Goal: Task Accomplishment & Management: Manage account settings

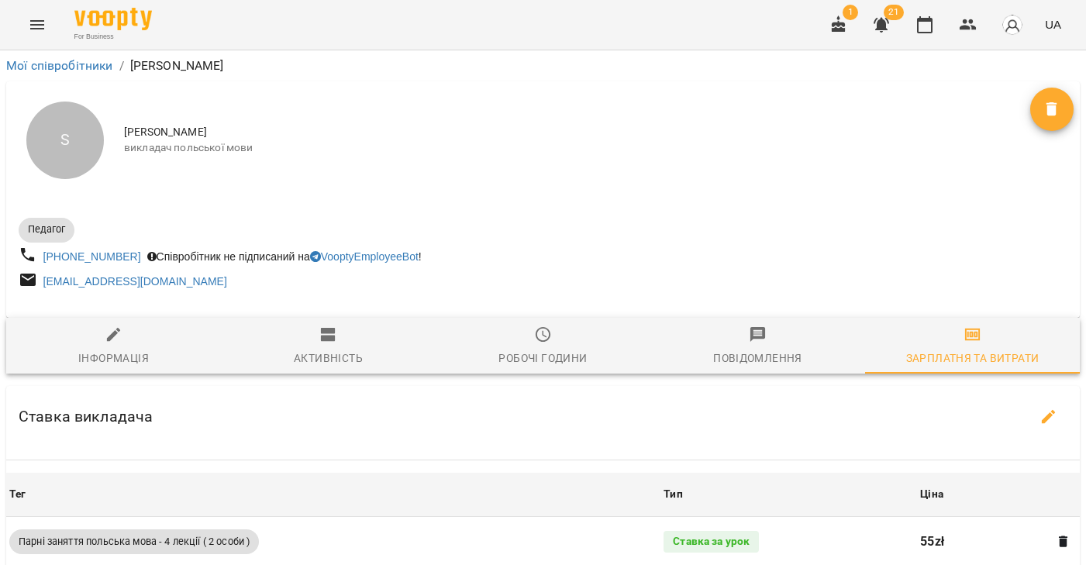
scroll to position [534, 0]
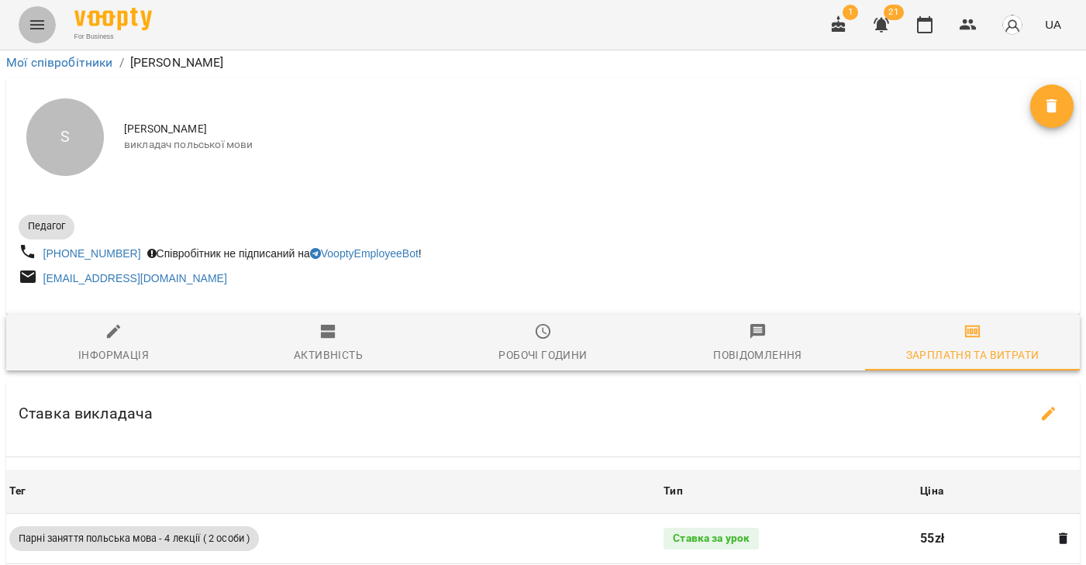
click at [36, 22] on icon "Menu" at bounding box center [37, 24] width 19 height 19
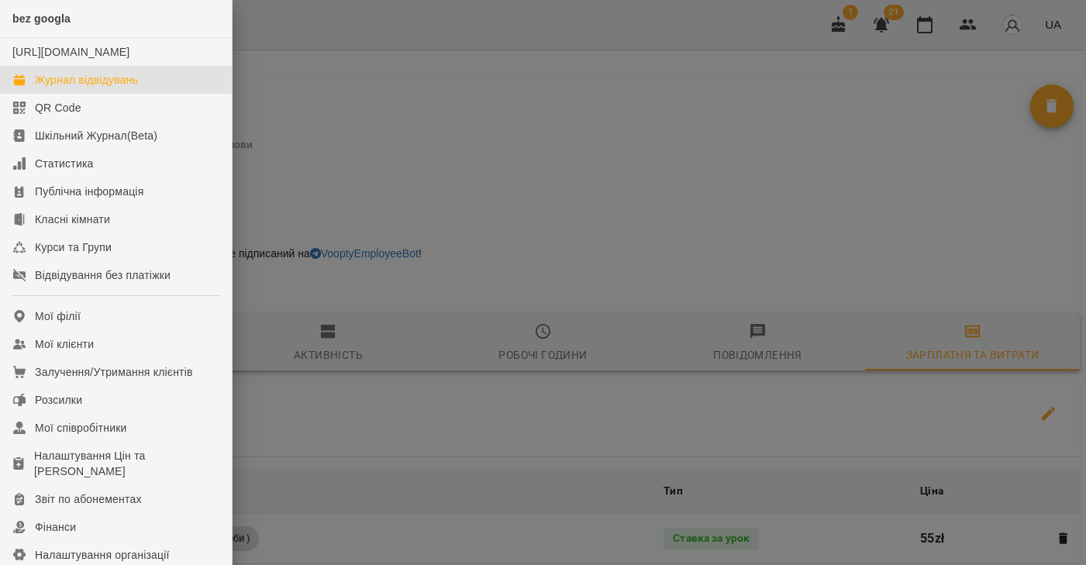
click at [103, 88] on div "Журнал відвідувань" at bounding box center [86, 79] width 103 height 15
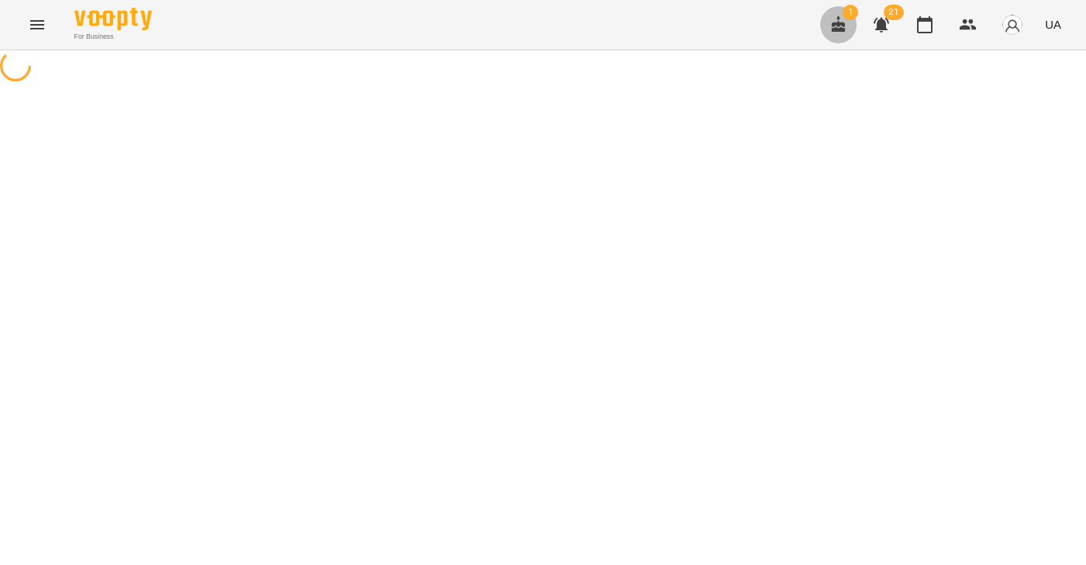
click at [848, 25] on button "button" at bounding box center [838, 24] width 37 height 37
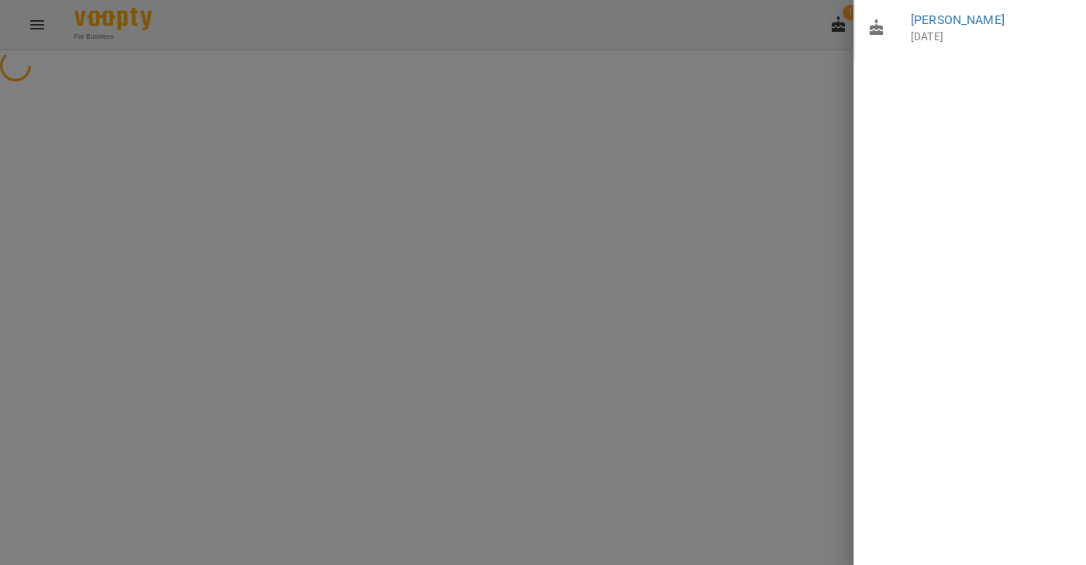
click at [709, 109] on div at bounding box center [543, 282] width 1086 height 565
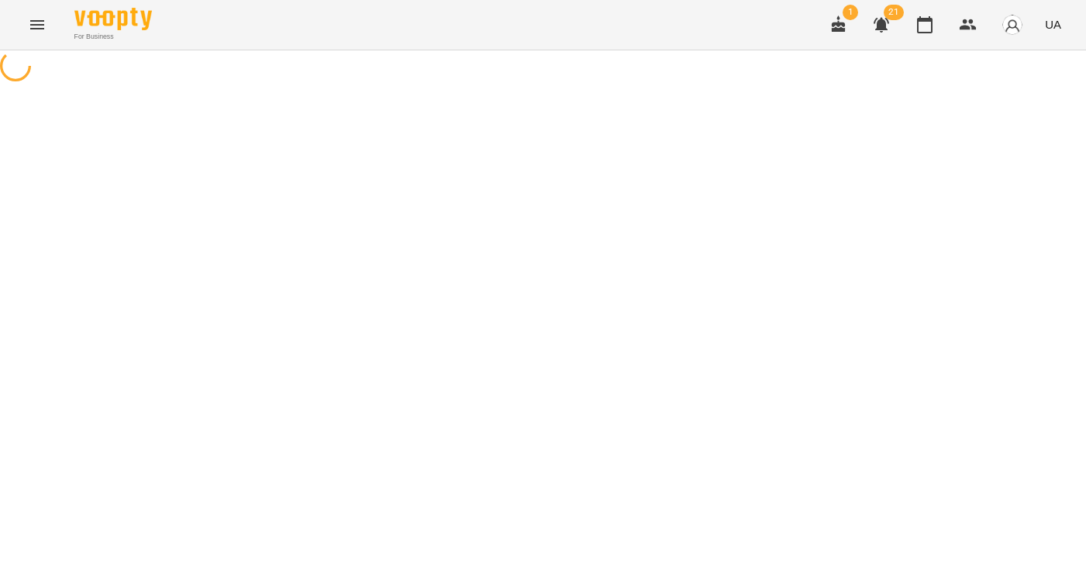
click at [26, 25] on button "Menu" at bounding box center [37, 24] width 37 height 37
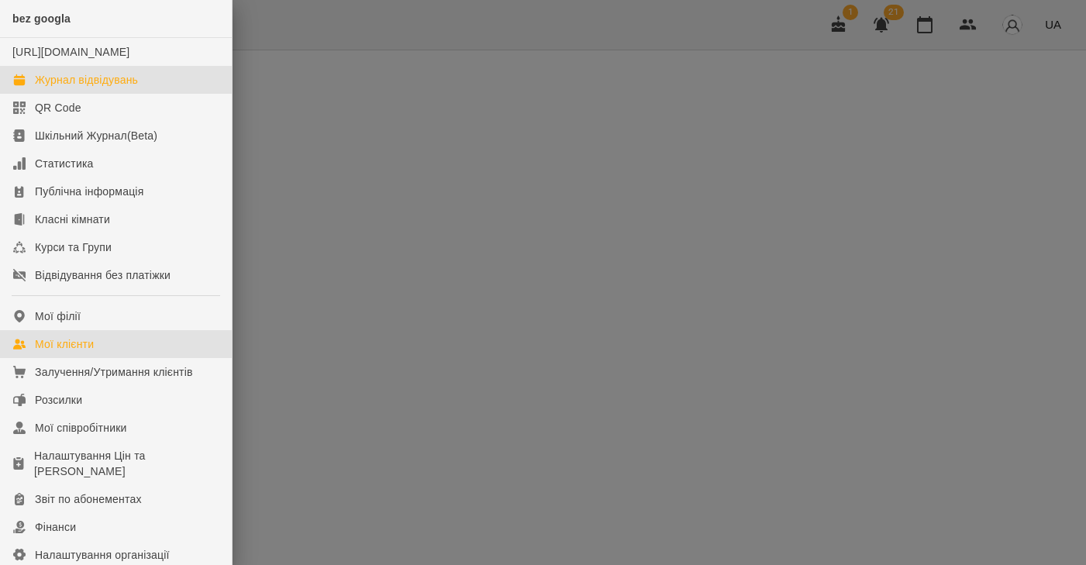
click at [50, 352] on div "Мої клієнти" at bounding box center [64, 343] width 59 height 15
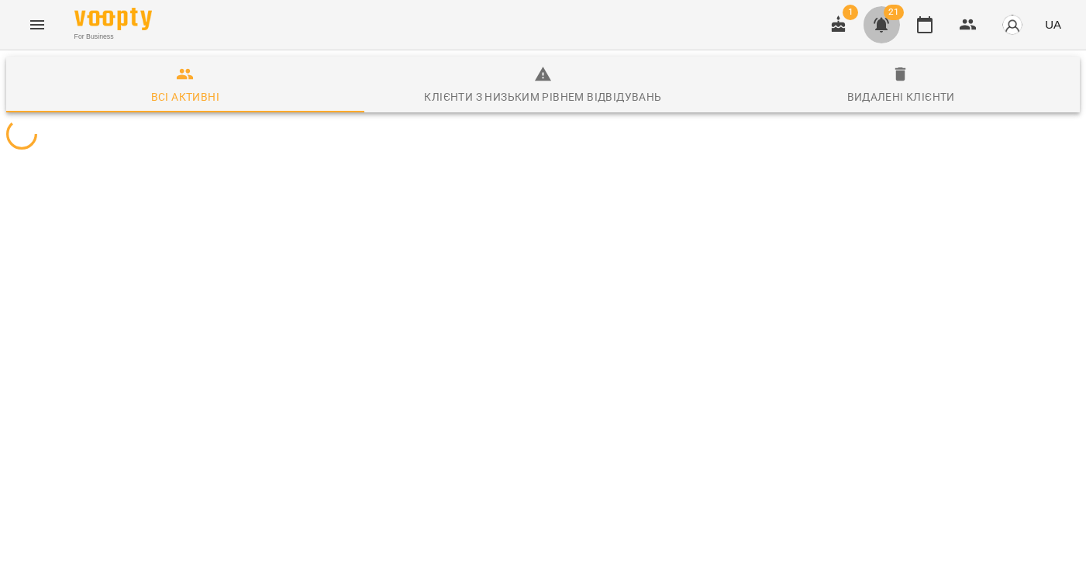
click at [890, 20] on icon "button" at bounding box center [881, 24] width 19 height 19
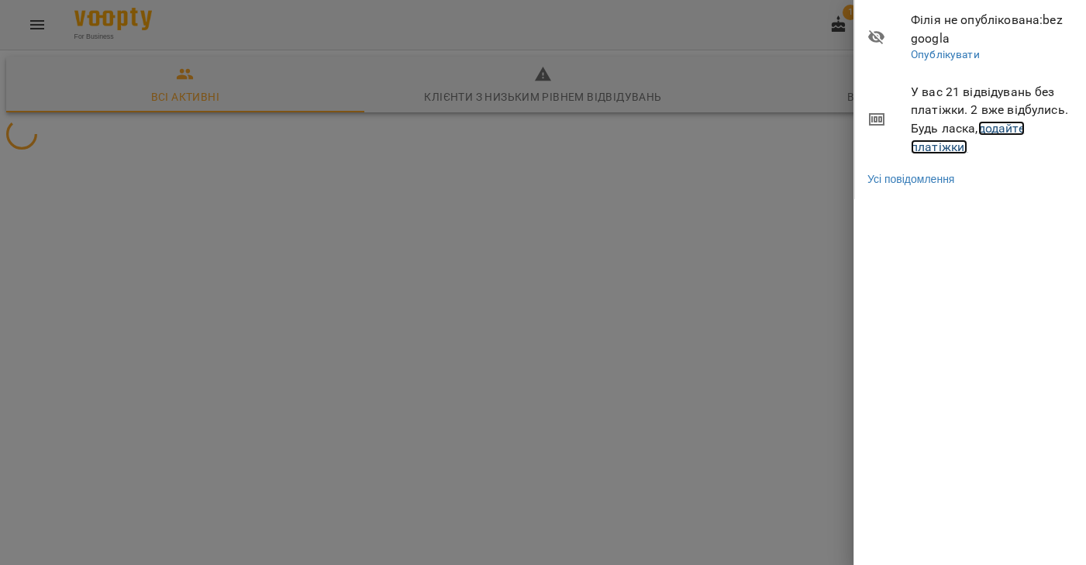
click at [989, 133] on link "додайте платіжки!" at bounding box center [967, 137] width 114 height 33
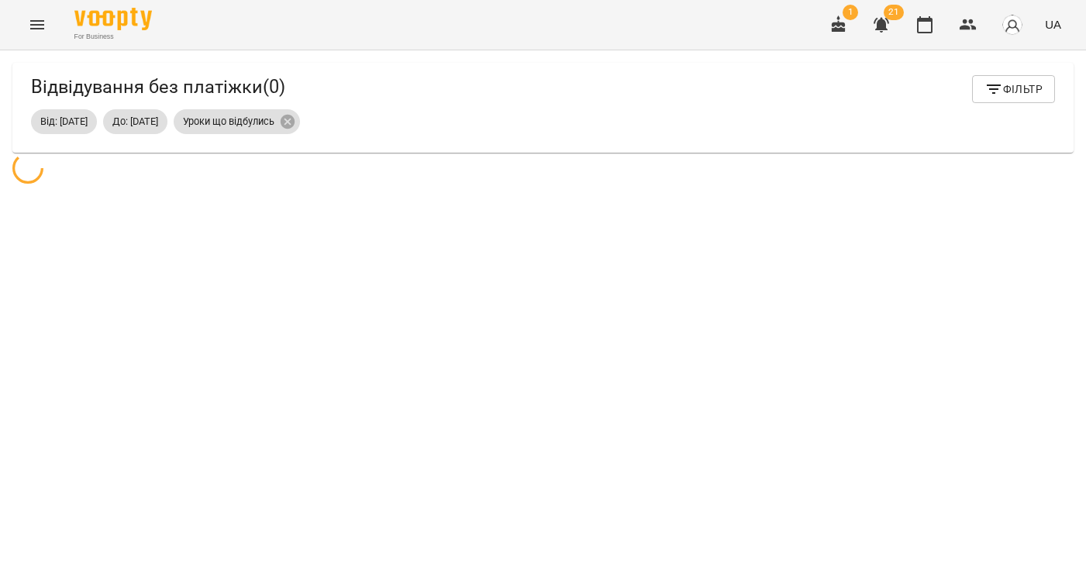
click at [38, 22] on icon "Menu" at bounding box center [37, 24] width 19 height 19
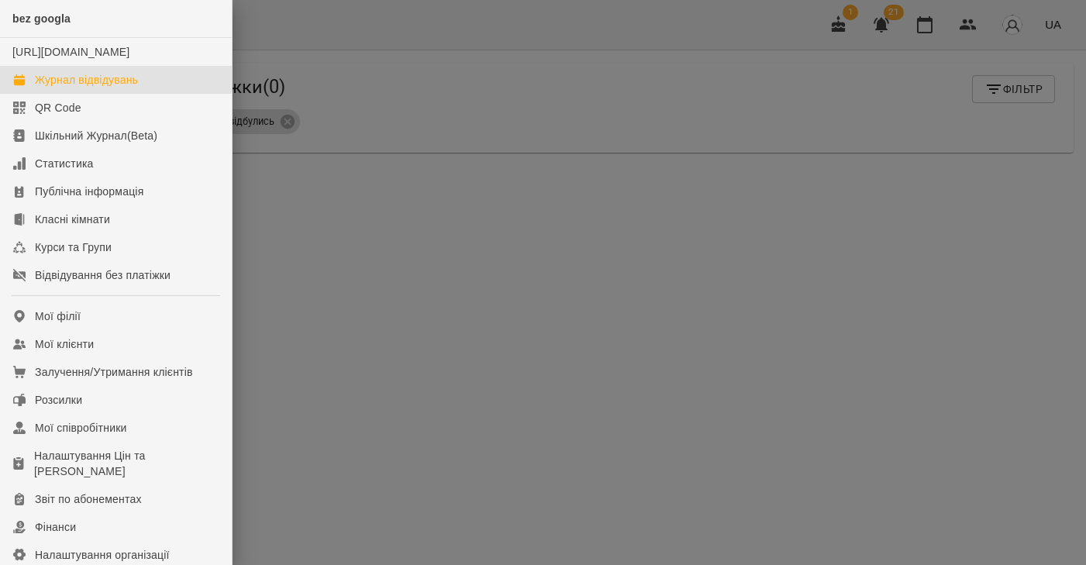
click at [81, 88] on div "Журнал відвідувань" at bounding box center [86, 79] width 103 height 15
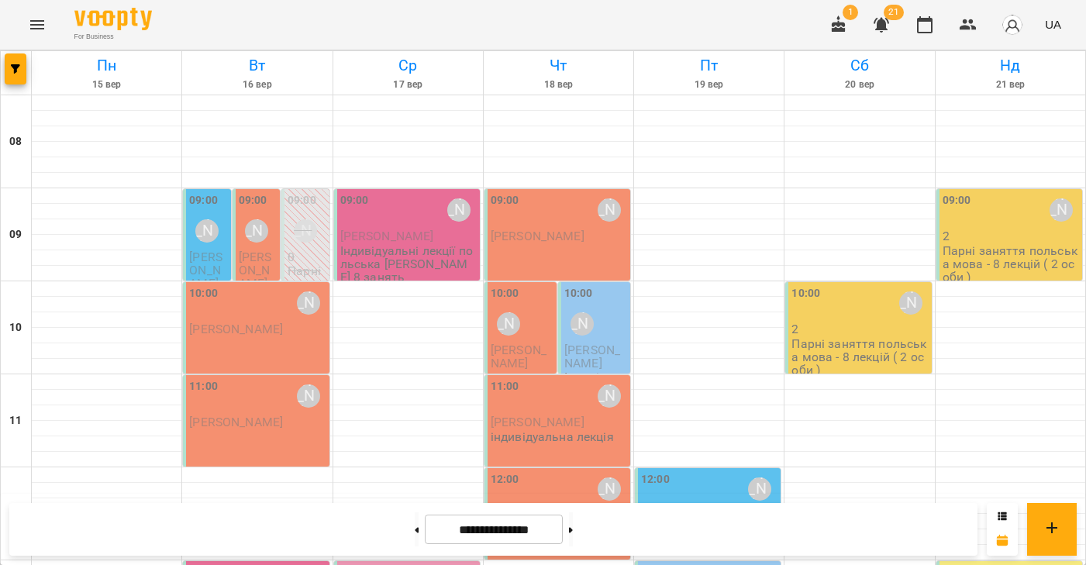
click at [209, 257] on span "[PERSON_NAME]" at bounding box center [205, 270] width 33 height 42
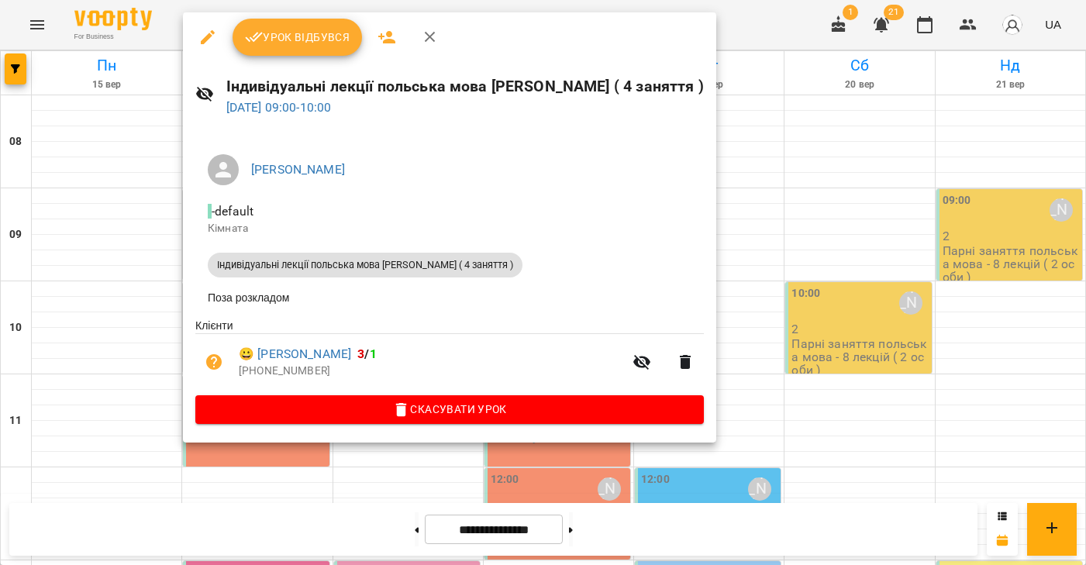
click at [295, 33] on span "Урок відбувся" at bounding box center [297, 37] width 105 height 19
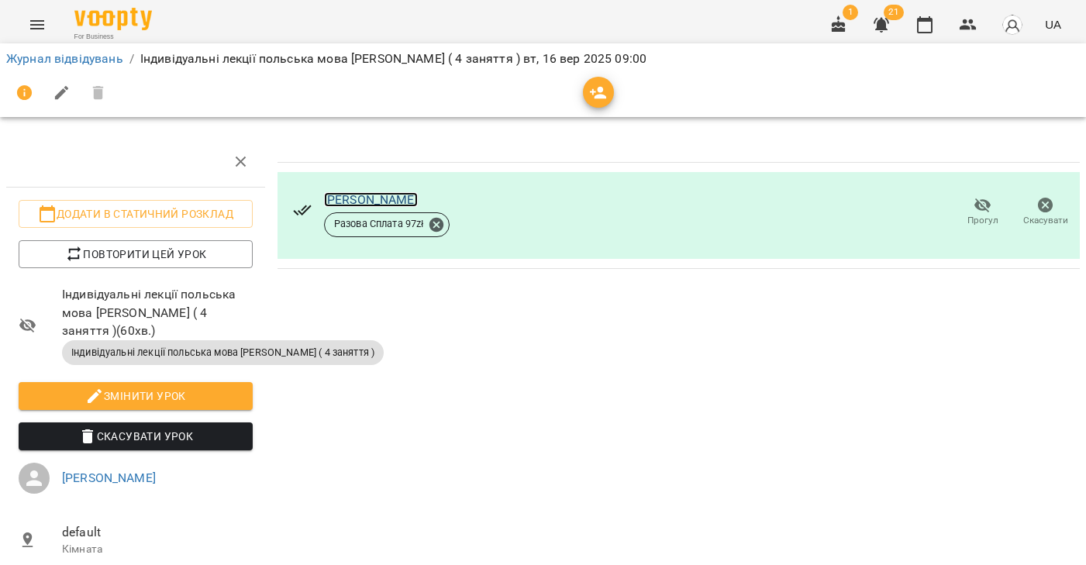
click at [381, 200] on link "[PERSON_NAME]" at bounding box center [371, 199] width 94 height 15
click at [442, 227] on icon at bounding box center [436, 224] width 14 height 14
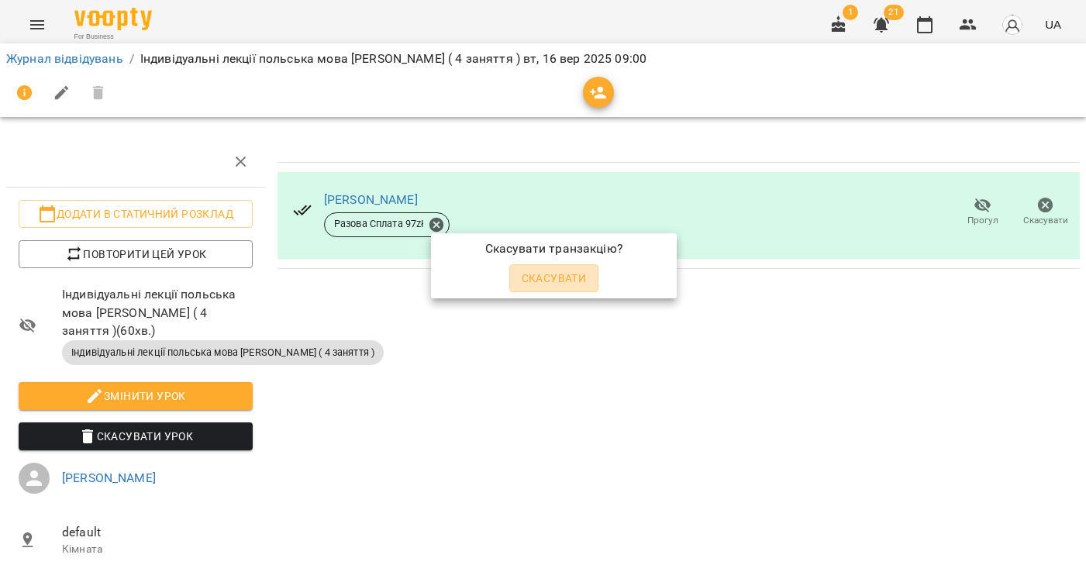
click at [547, 291] on button "Скасувати" at bounding box center [554, 278] width 90 height 28
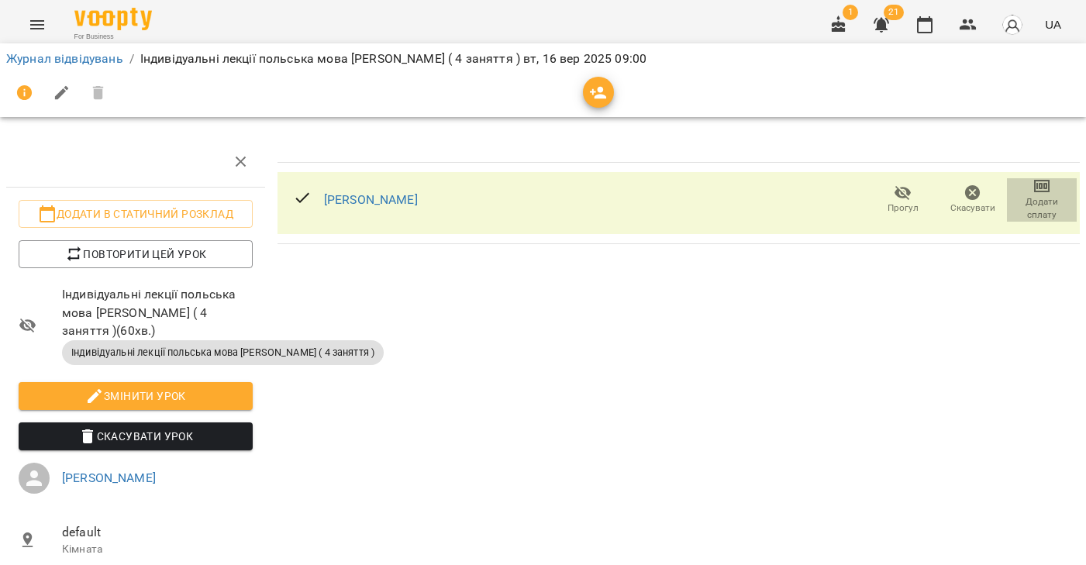
click at [1032, 201] on span "Додати сплату" at bounding box center [1041, 208] width 51 height 26
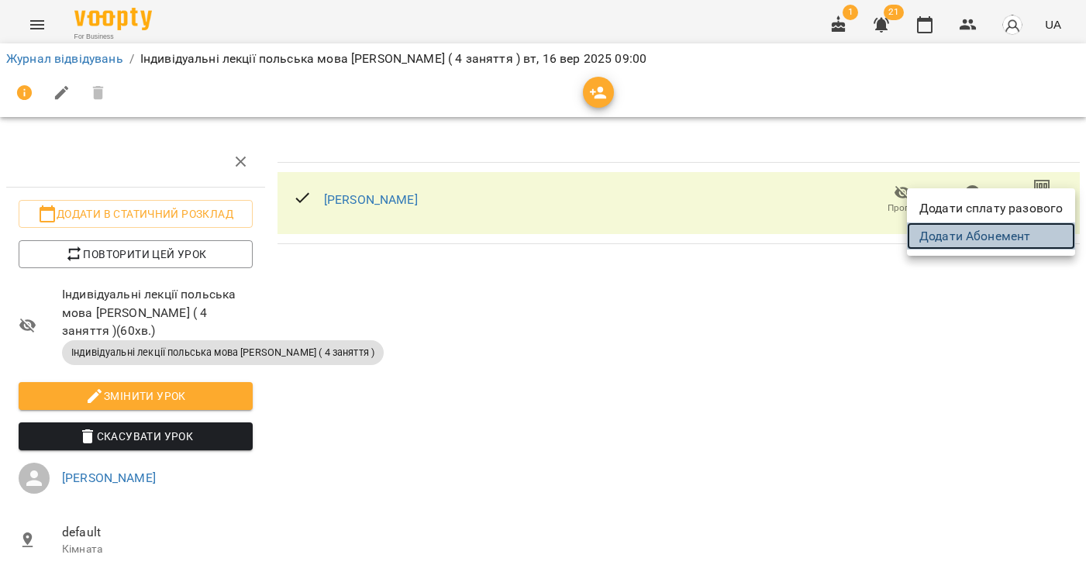
click at [958, 239] on link "Додати Абонемент" at bounding box center [991, 236] width 168 height 28
click at [94, 64] on div at bounding box center [543, 282] width 1086 height 565
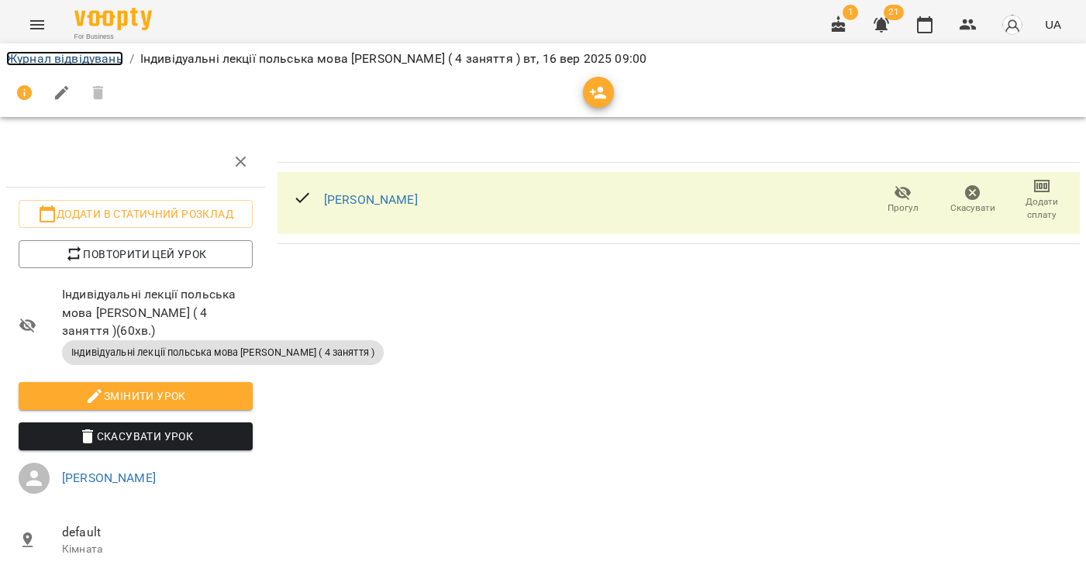
click at [92, 59] on link "Журнал відвідувань" at bounding box center [64, 58] width 117 height 15
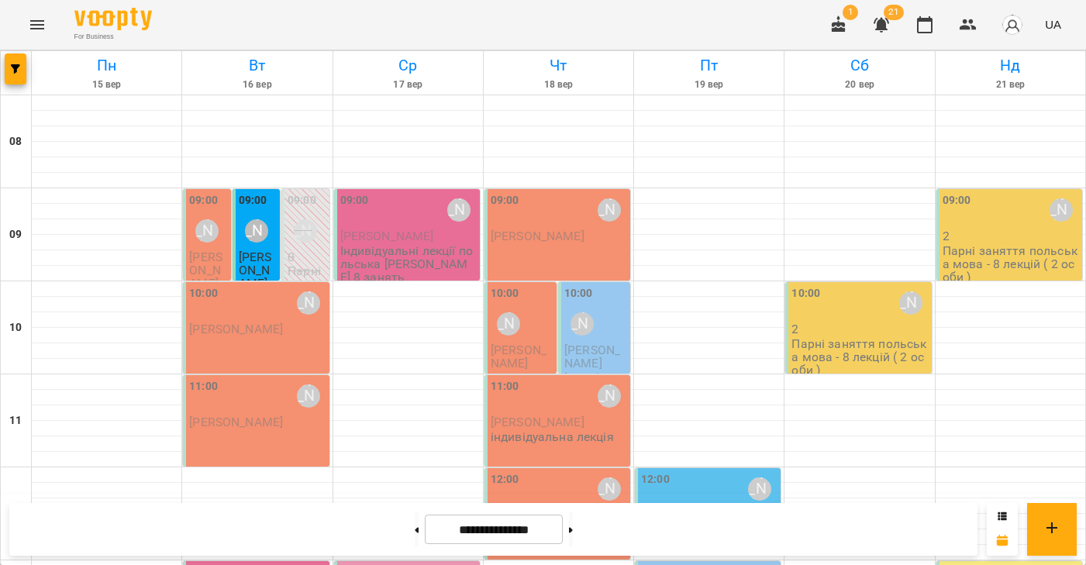
scroll to position [213, 0]
click at [36, 32] on icon "Menu" at bounding box center [37, 24] width 19 height 19
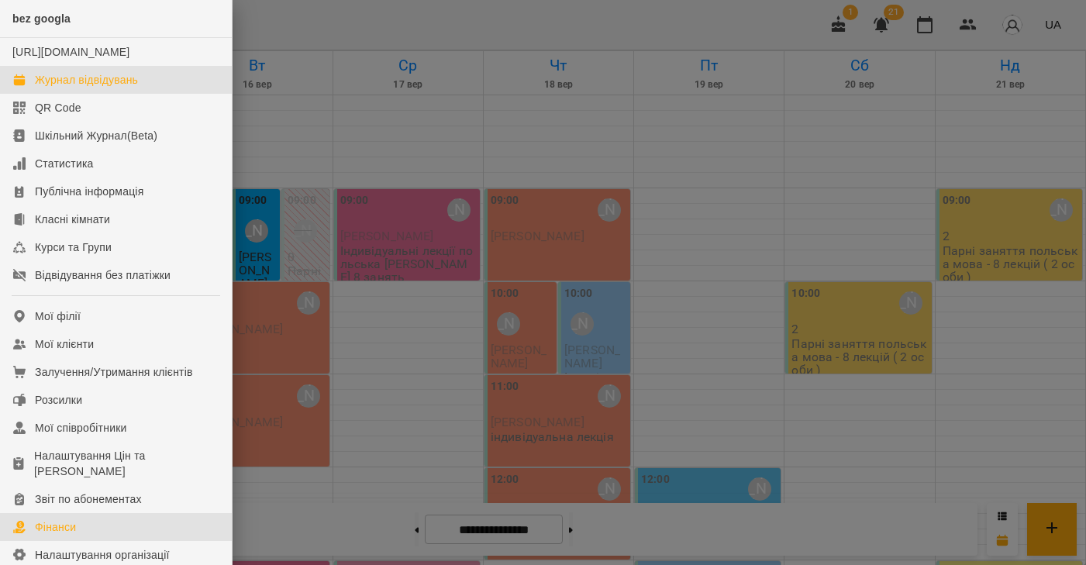
click at [87, 539] on link "Фінанси" at bounding box center [116, 527] width 232 height 28
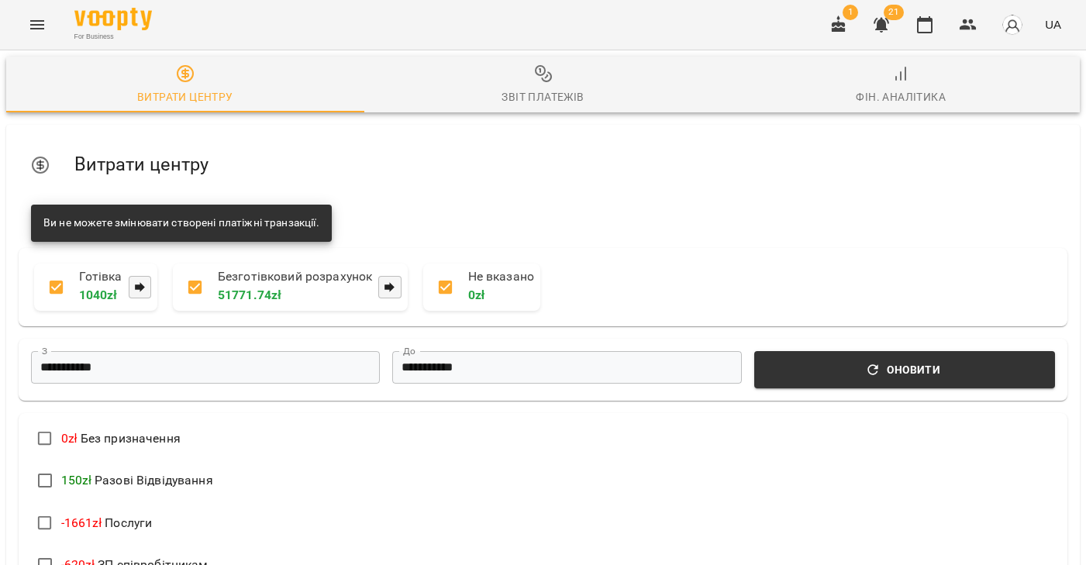
scroll to position [225, 0]
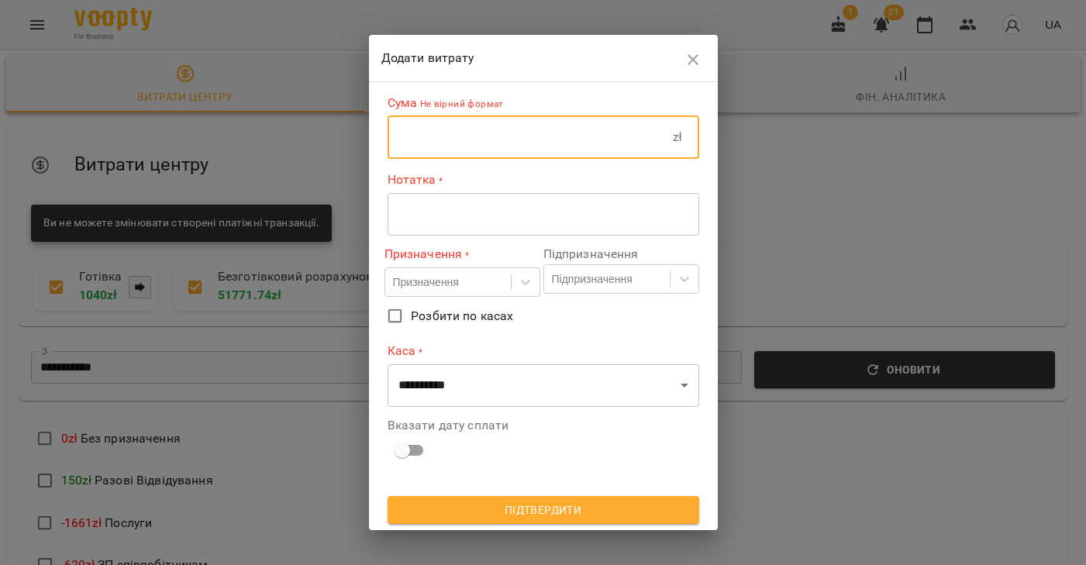
click at [493, 132] on input "text" at bounding box center [529, 136] width 285 height 43
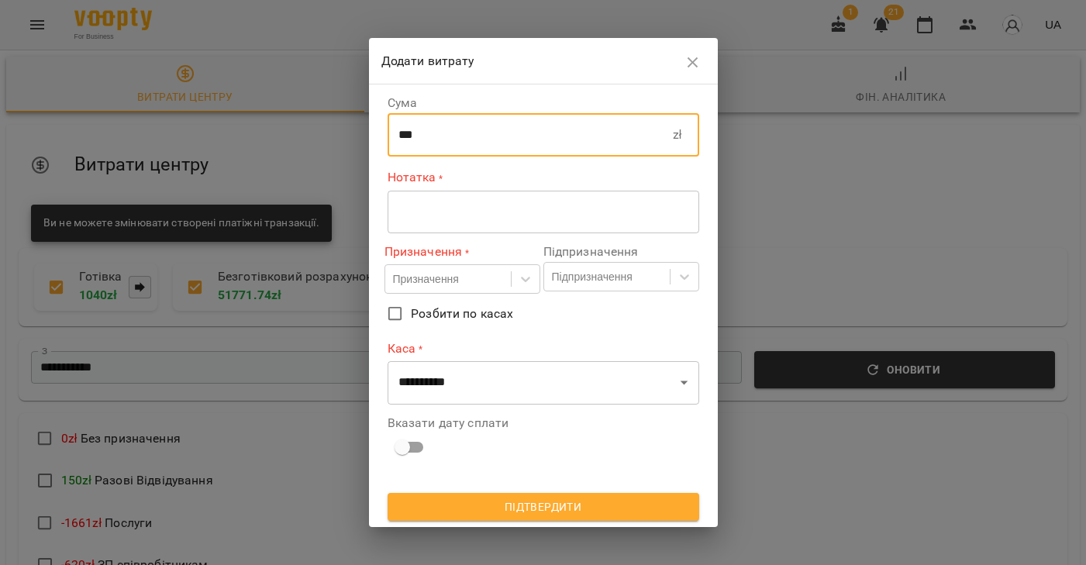
type input "***"
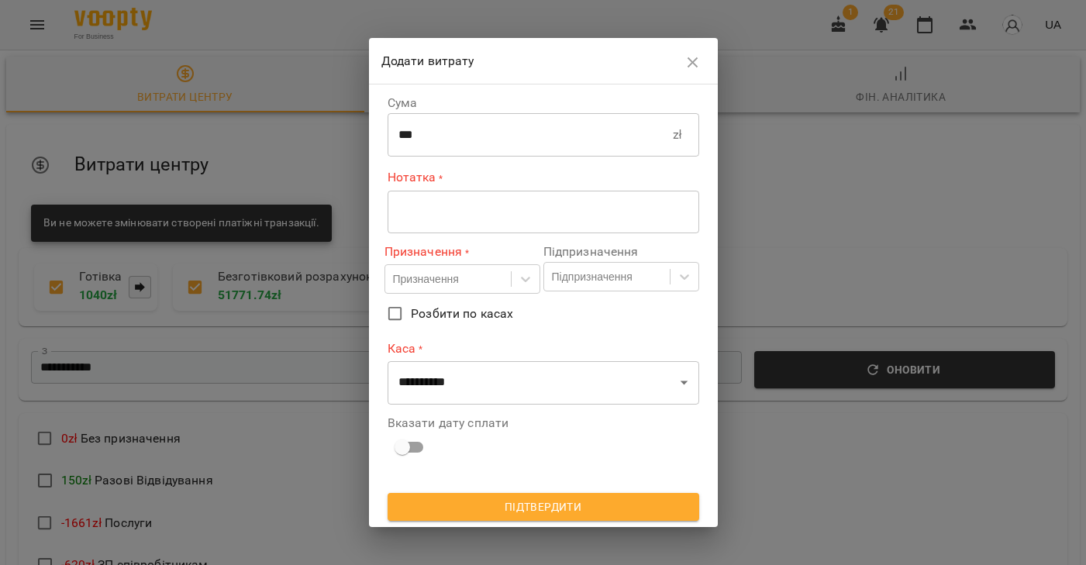
click at [530, 220] on div "* ​" at bounding box center [542, 211] width 311 height 43
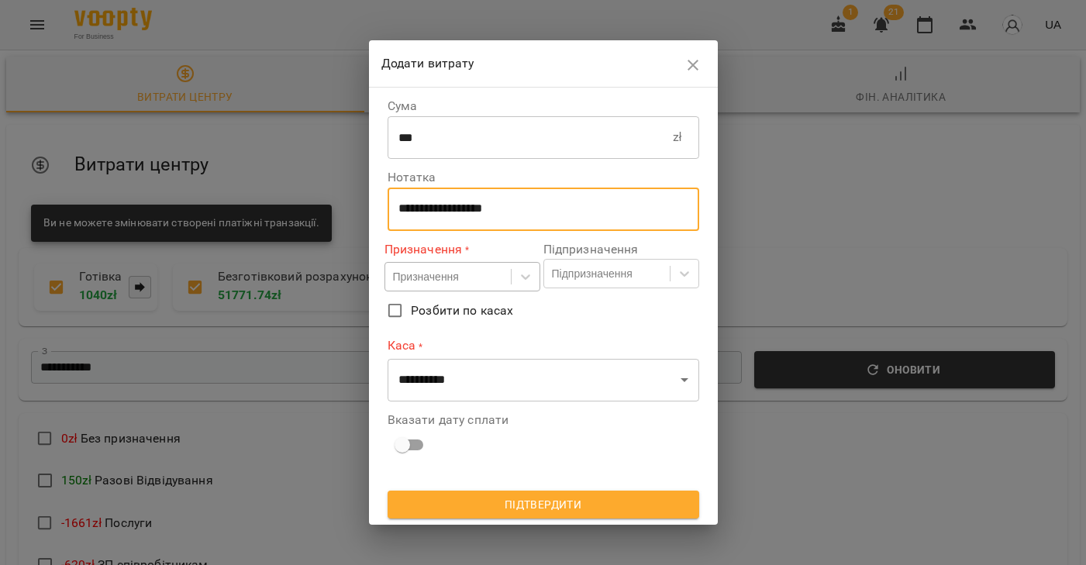
type textarea "**********"
click at [486, 272] on div "Призначення" at bounding box center [448, 276] width 126 height 26
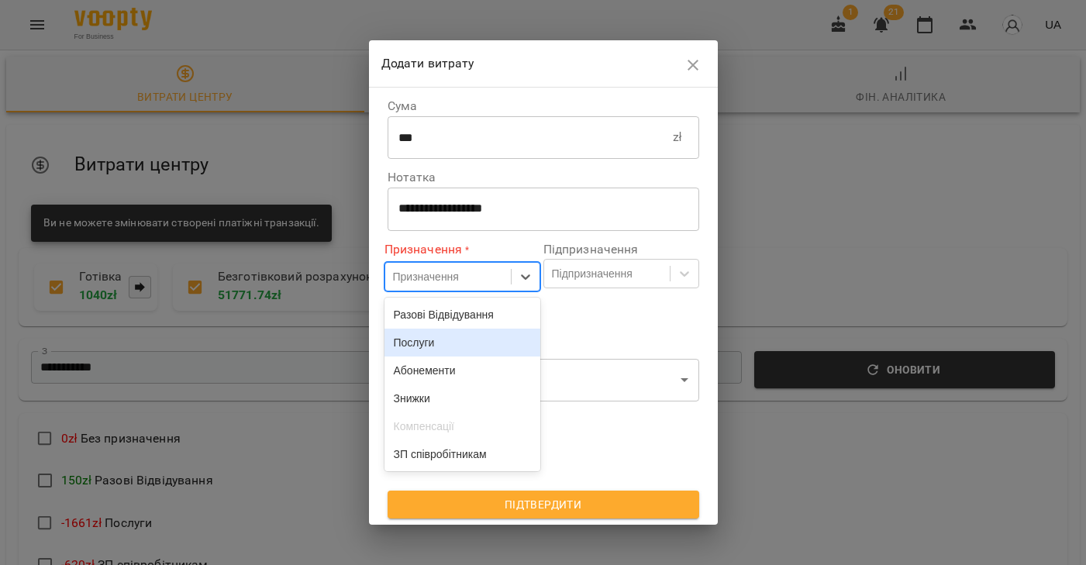
click at [451, 348] on div "Послуги" at bounding box center [462, 343] width 156 height 28
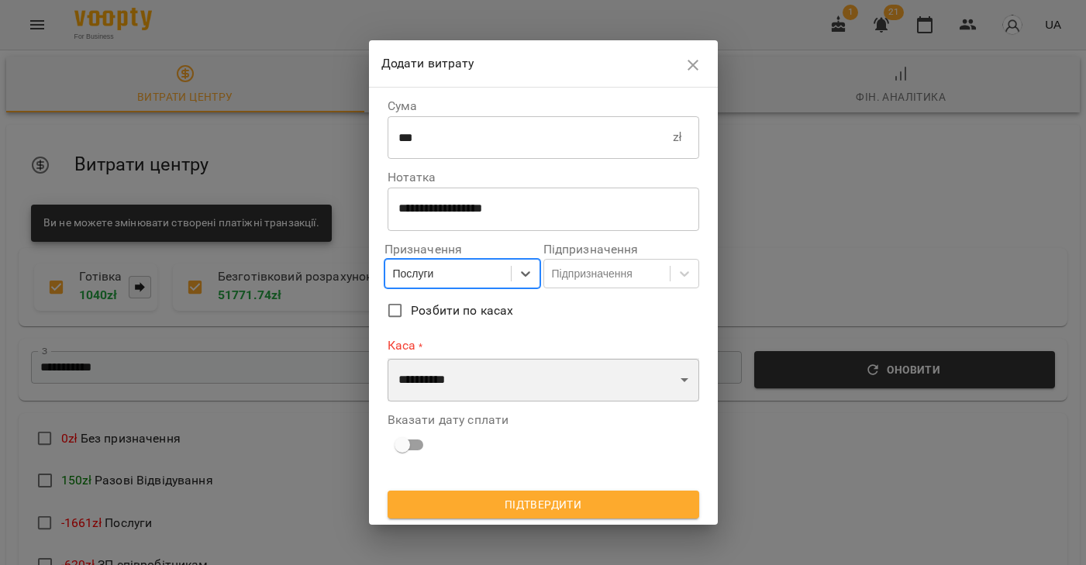
click at [486, 394] on select "**********" at bounding box center [542, 379] width 311 height 43
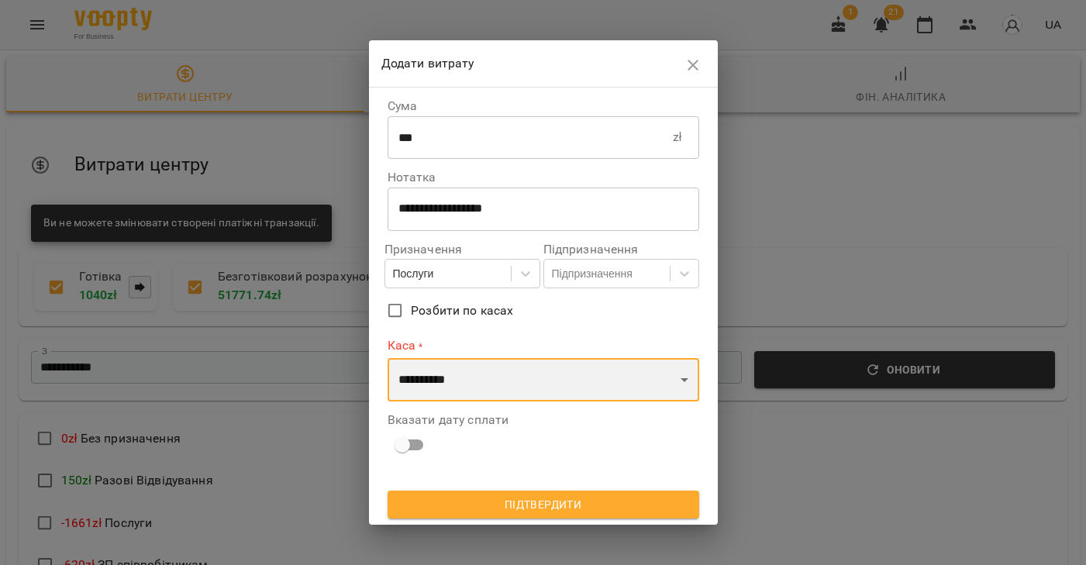
select select "****"
click at [387, 358] on select "**********" at bounding box center [542, 379] width 311 height 43
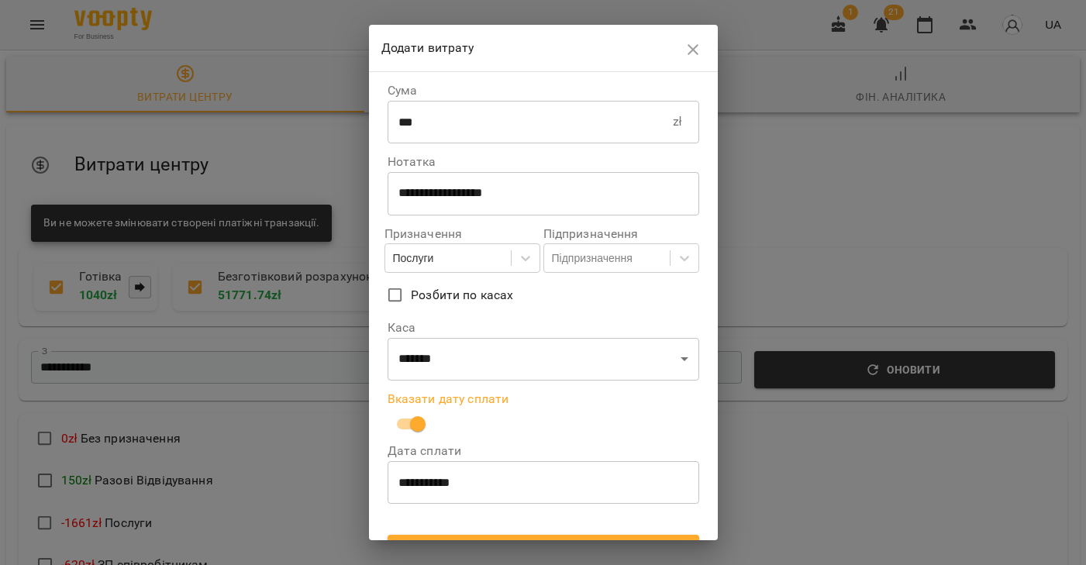
scroll to position [29, 0]
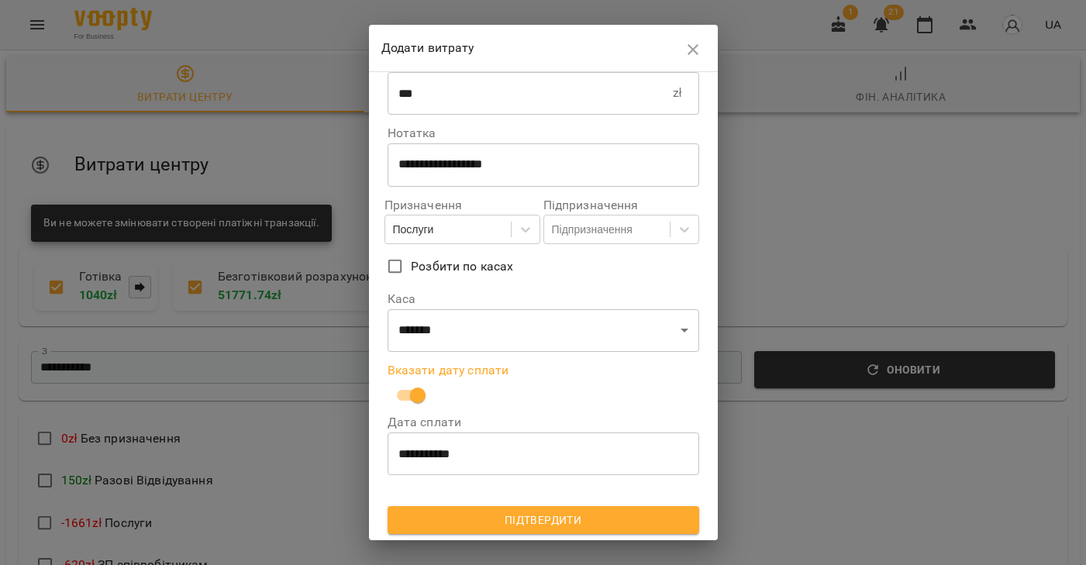
click at [477, 461] on input "**********" at bounding box center [542, 453] width 311 height 43
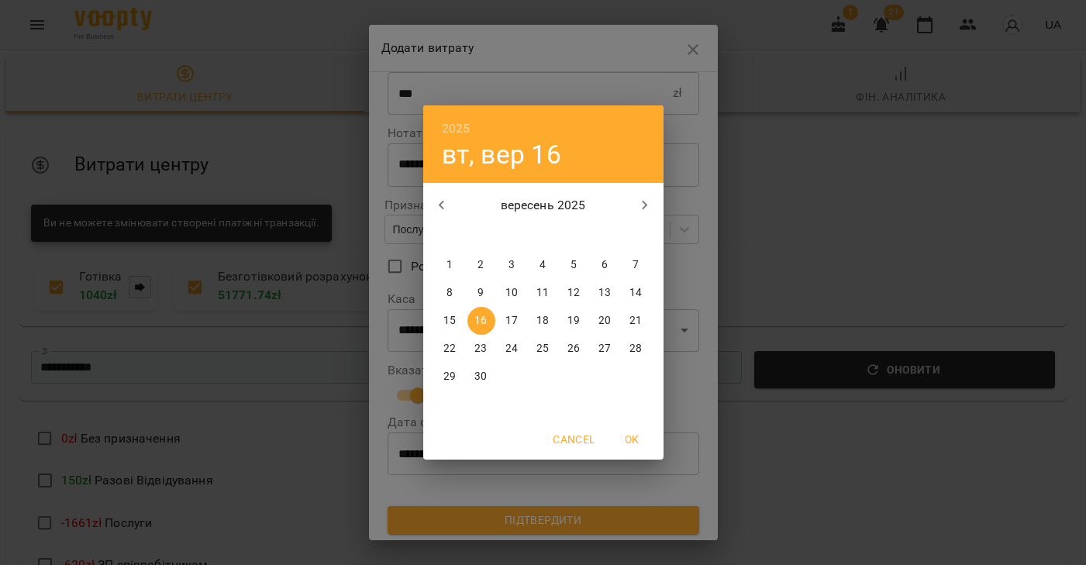
click at [450, 322] on p "15" at bounding box center [449, 320] width 12 height 15
type input "**********"
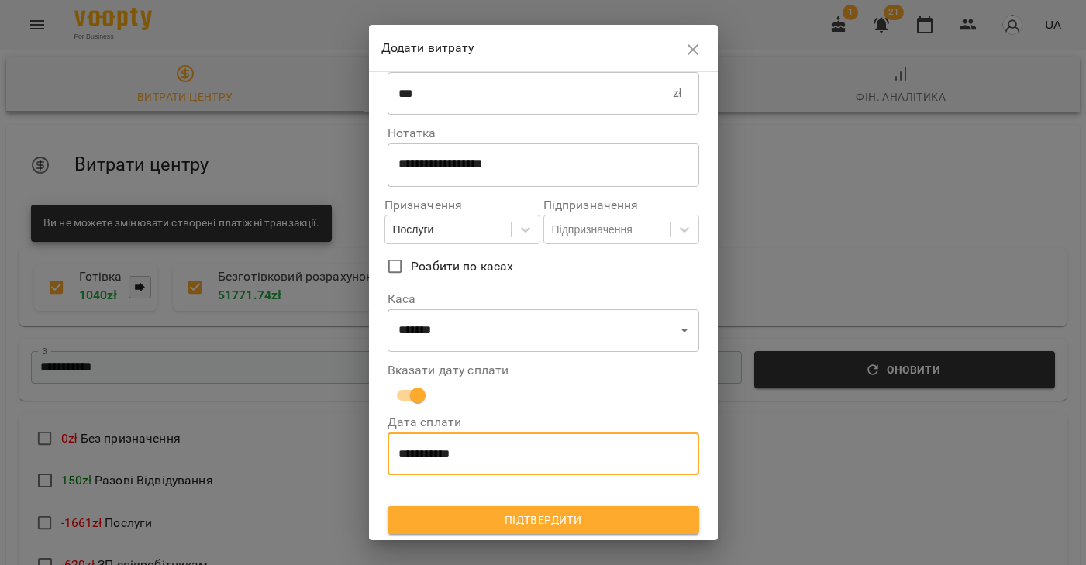
click at [533, 521] on span "Підтвердити" at bounding box center [543, 520] width 287 height 19
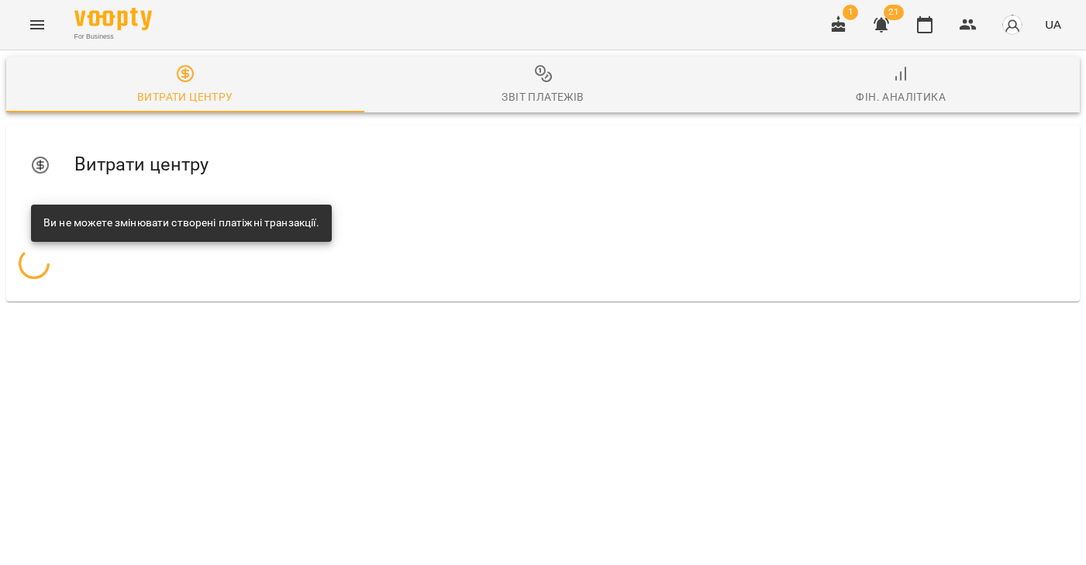
scroll to position [0, 0]
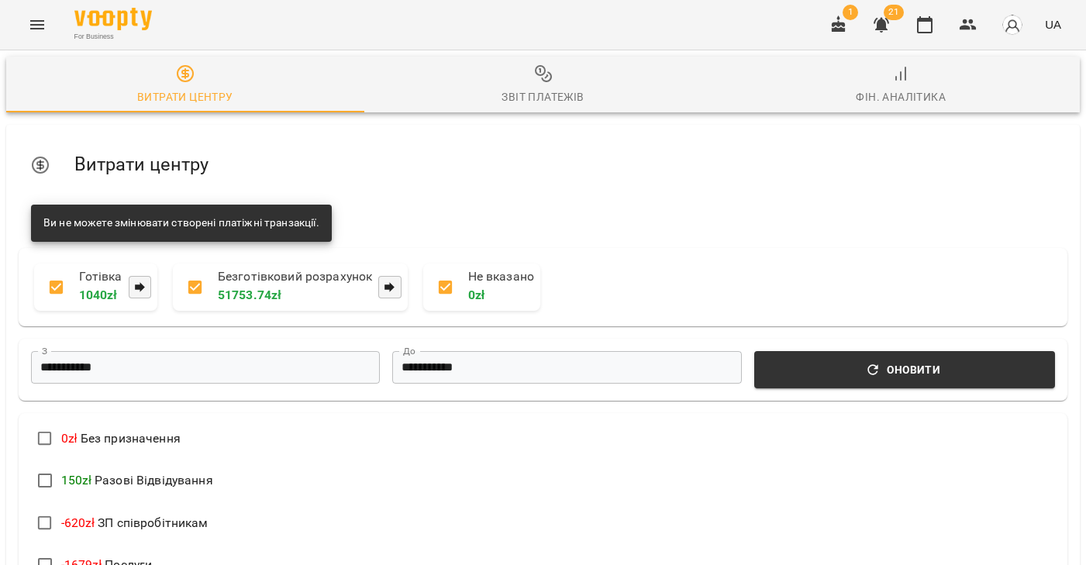
click at [45, 23] on icon "Menu" at bounding box center [37, 24] width 19 height 19
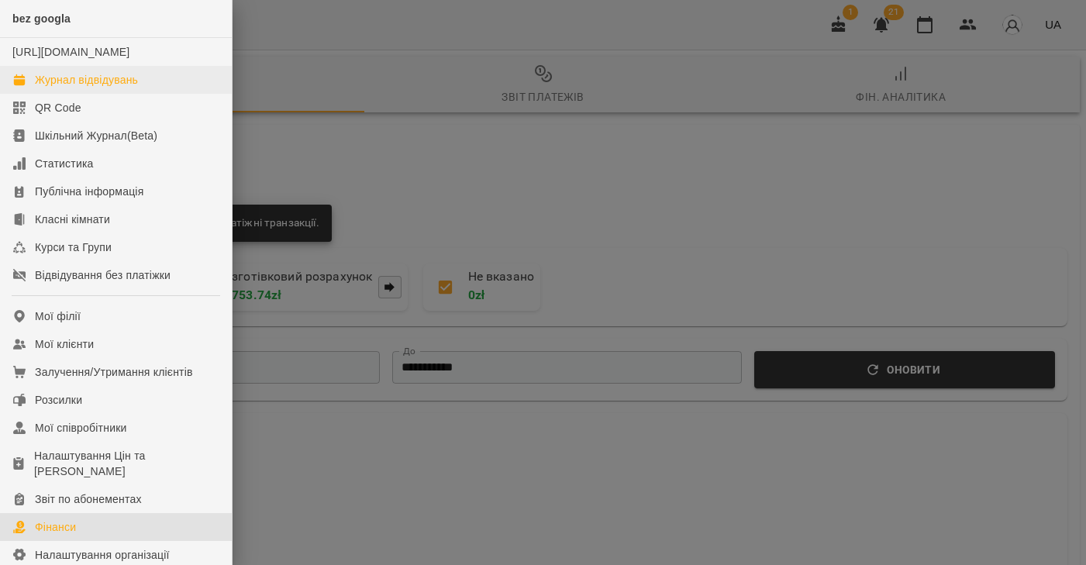
scroll to position [2, 0]
click at [59, 84] on link "Журнал відвідувань" at bounding box center [116, 78] width 232 height 28
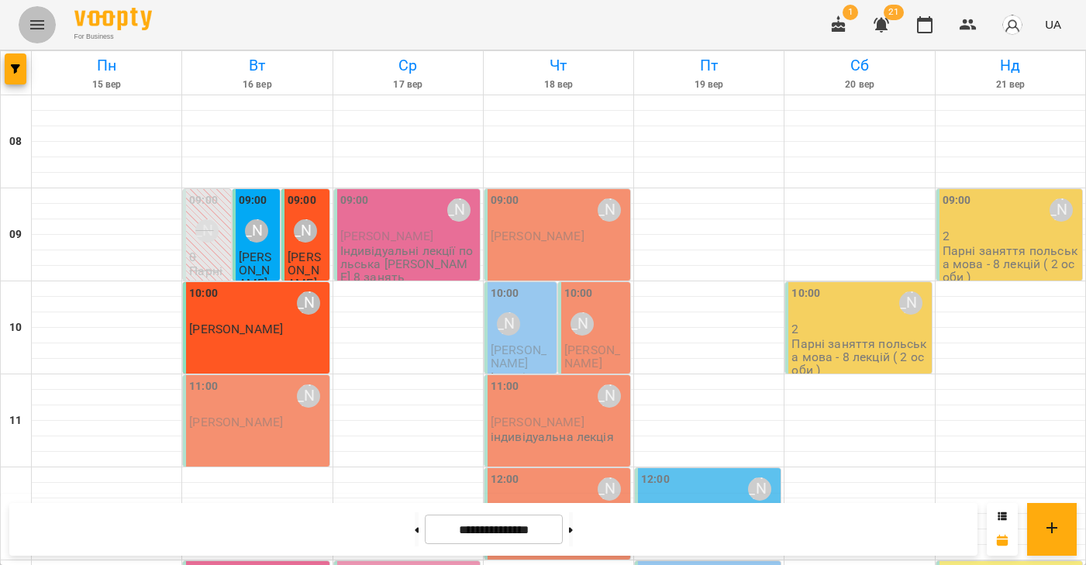
click at [36, 23] on icon "Menu" at bounding box center [37, 24] width 19 height 19
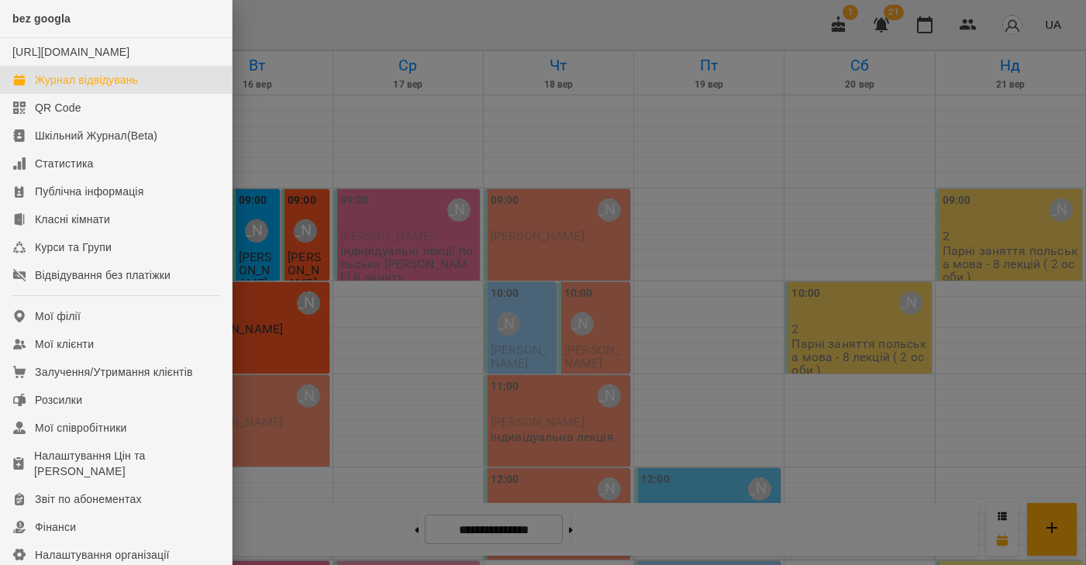
click at [43, 88] on div "Журнал відвідувань" at bounding box center [86, 79] width 103 height 15
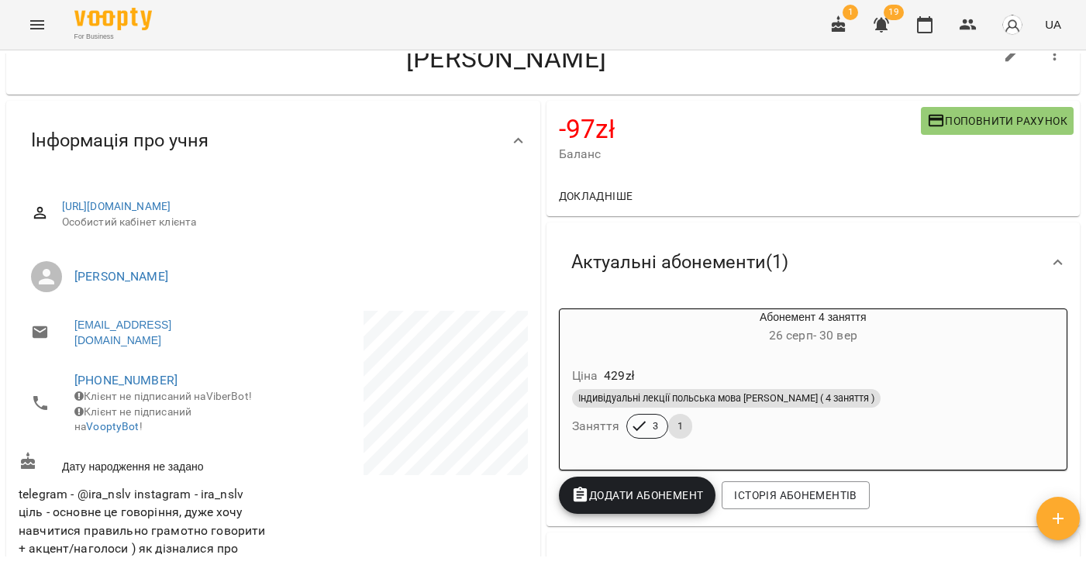
scroll to position [52, 0]
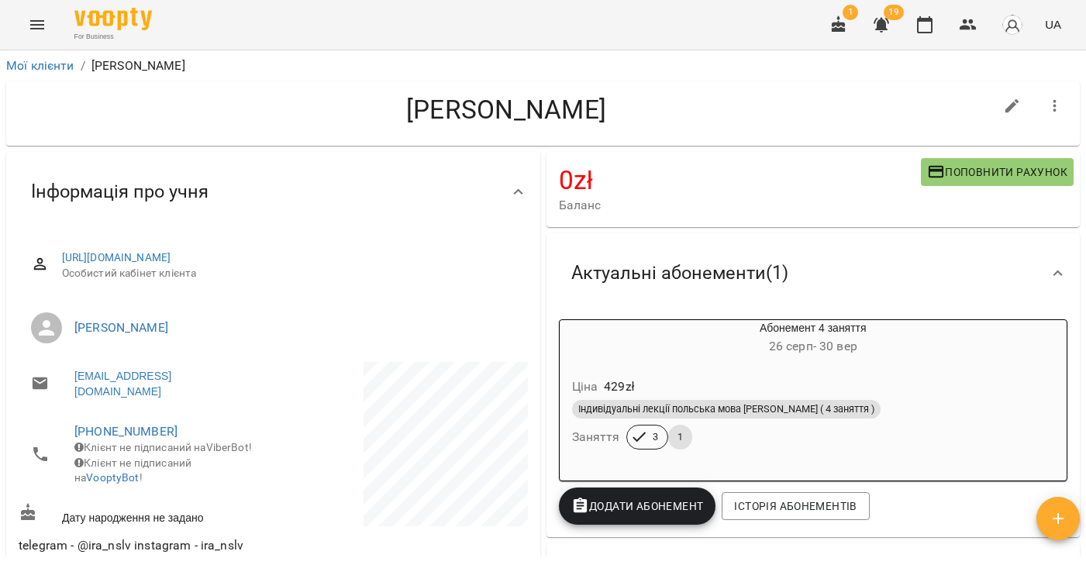
click at [872, 379] on div "Ціна 429 zł" at bounding box center [813, 387] width 489 height 28
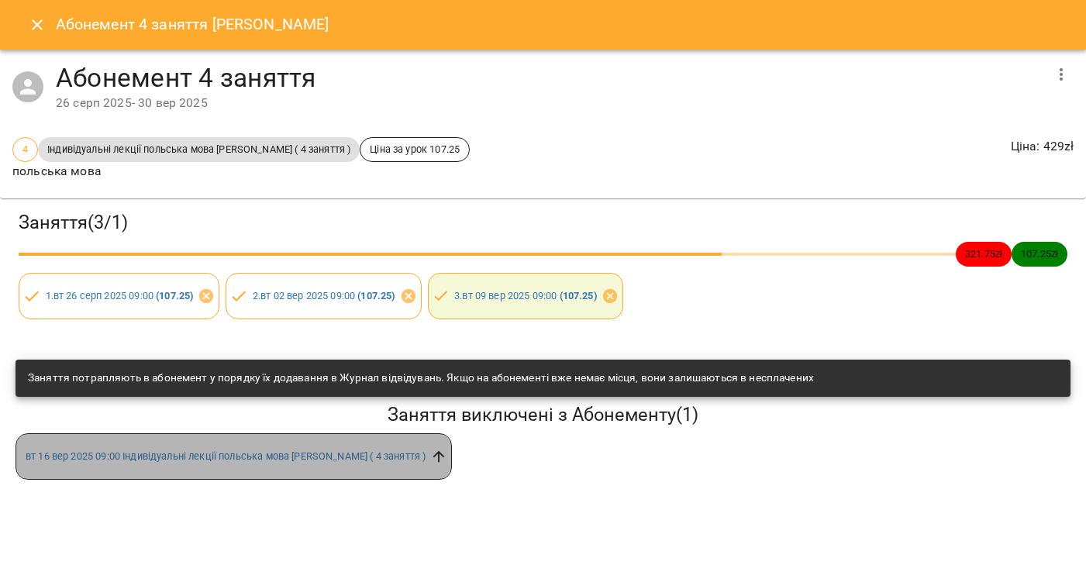
click at [443, 460] on icon at bounding box center [438, 456] width 17 height 17
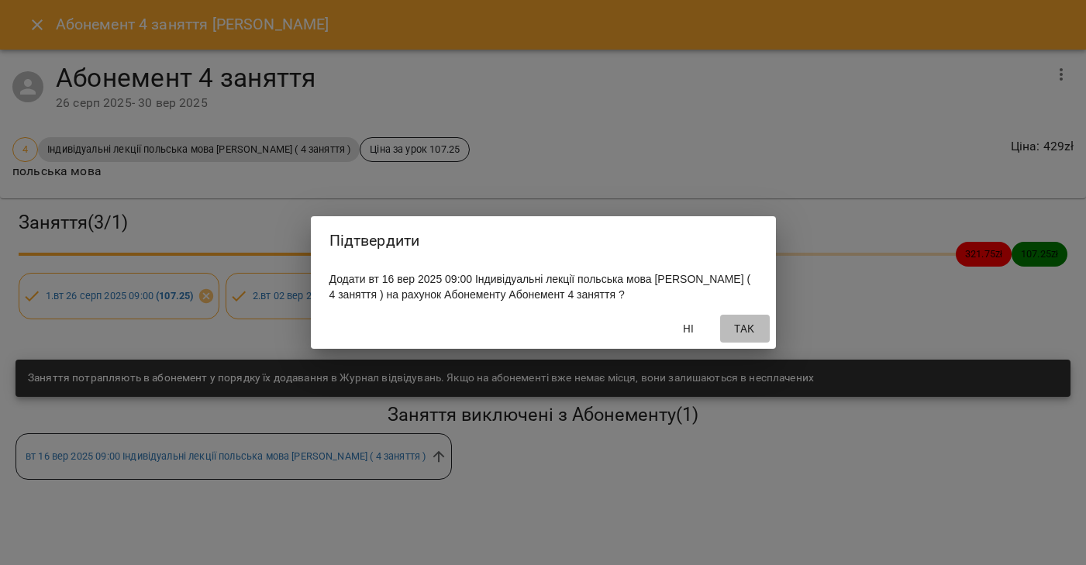
click at [748, 331] on span "Так" at bounding box center [744, 328] width 37 height 19
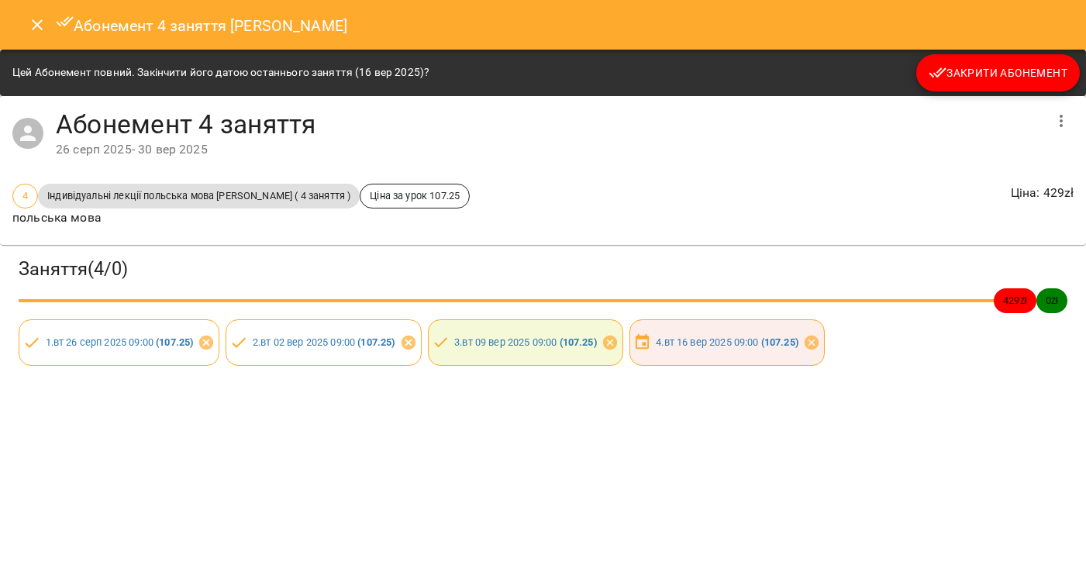
click at [960, 72] on span "Закрити Абонемент" at bounding box center [997, 73] width 139 height 19
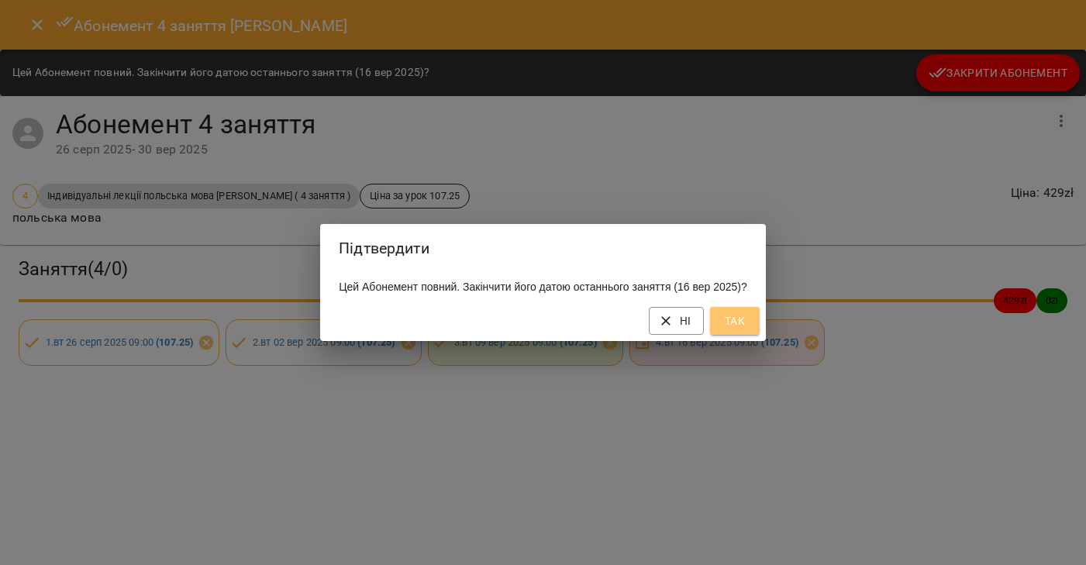
click at [728, 330] on button "Так" at bounding box center [735, 321] width 50 height 28
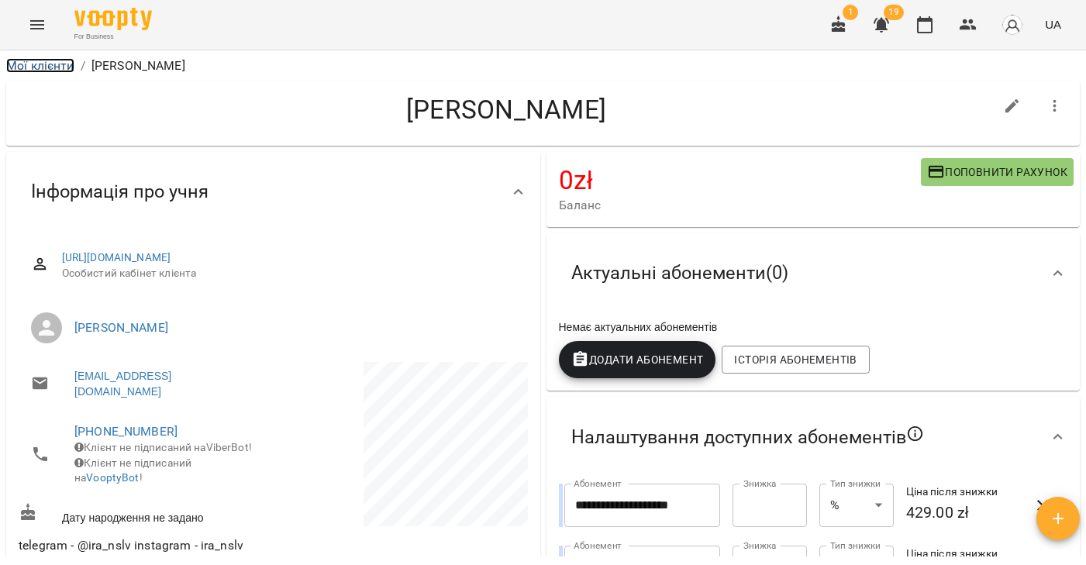
click at [64, 70] on link "Мої клієнти" at bounding box center [40, 65] width 68 height 15
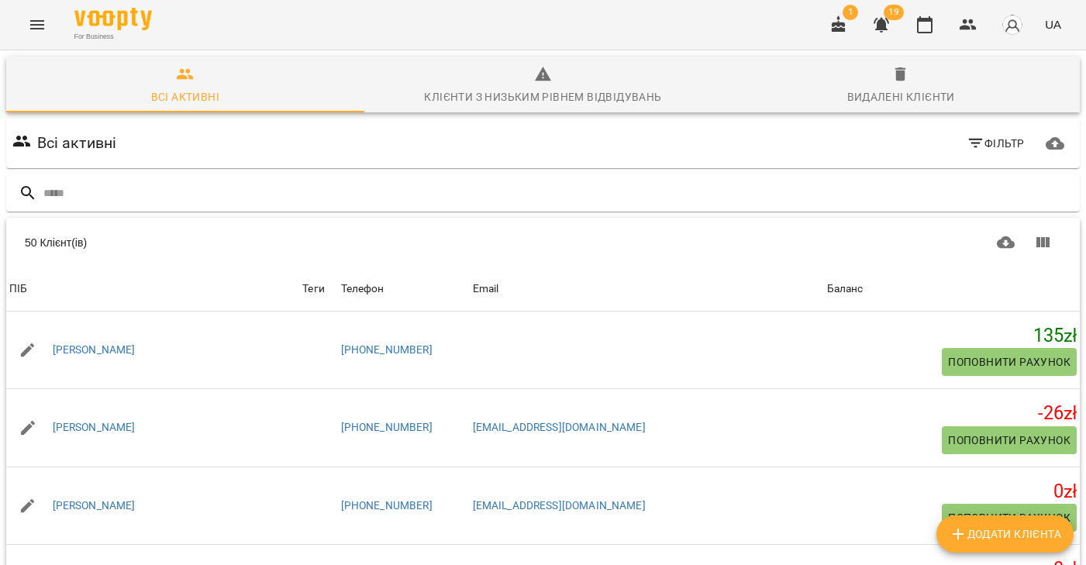
click at [38, 22] on icon "Menu" at bounding box center [37, 24] width 19 height 19
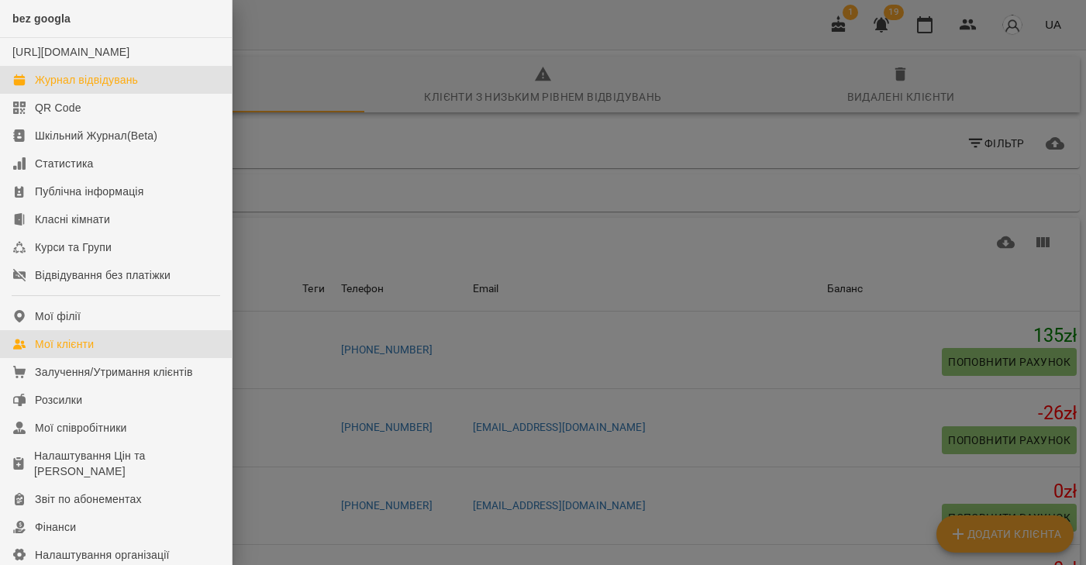
click at [43, 88] on div "Журнал відвідувань" at bounding box center [86, 79] width 103 height 15
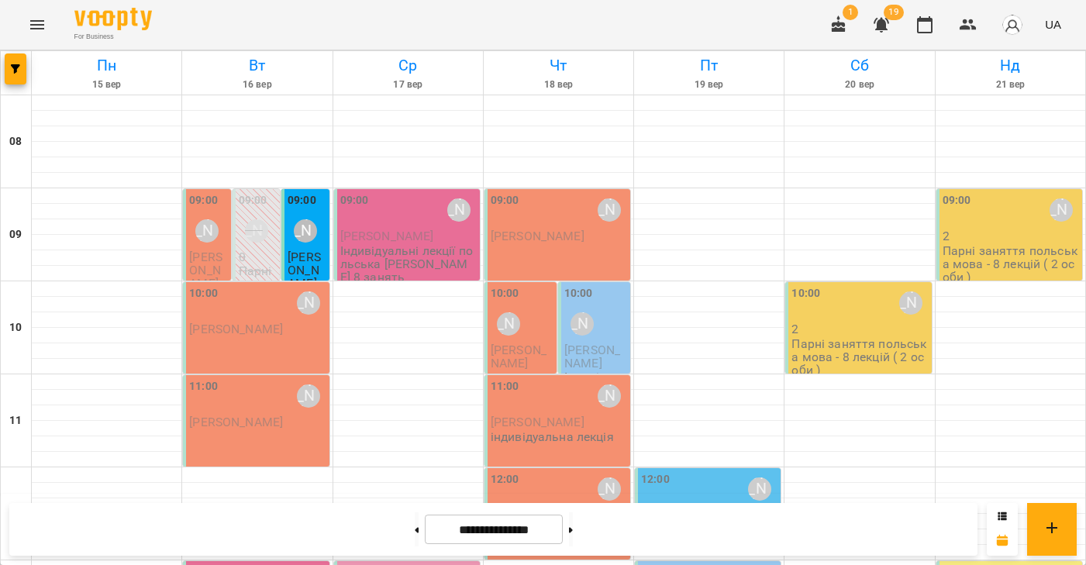
click at [253, 338] on div "10:00 Valentyna Krytskaliuk Hanna Hriazina" at bounding box center [256, 327] width 146 height 91
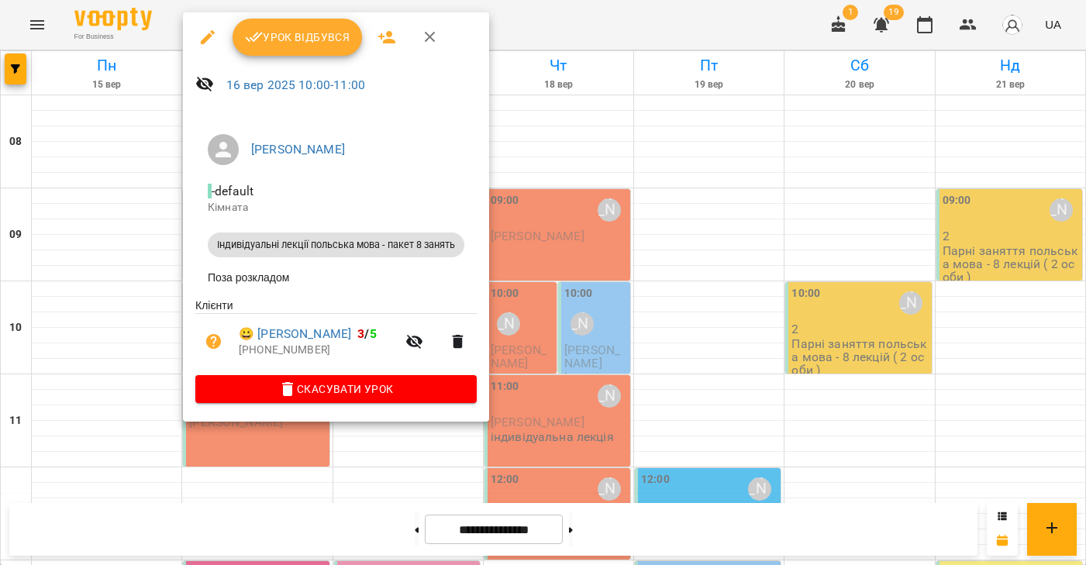
click at [305, 40] on span "Урок відбувся" at bounding box center [297, 37] width 105 height 19
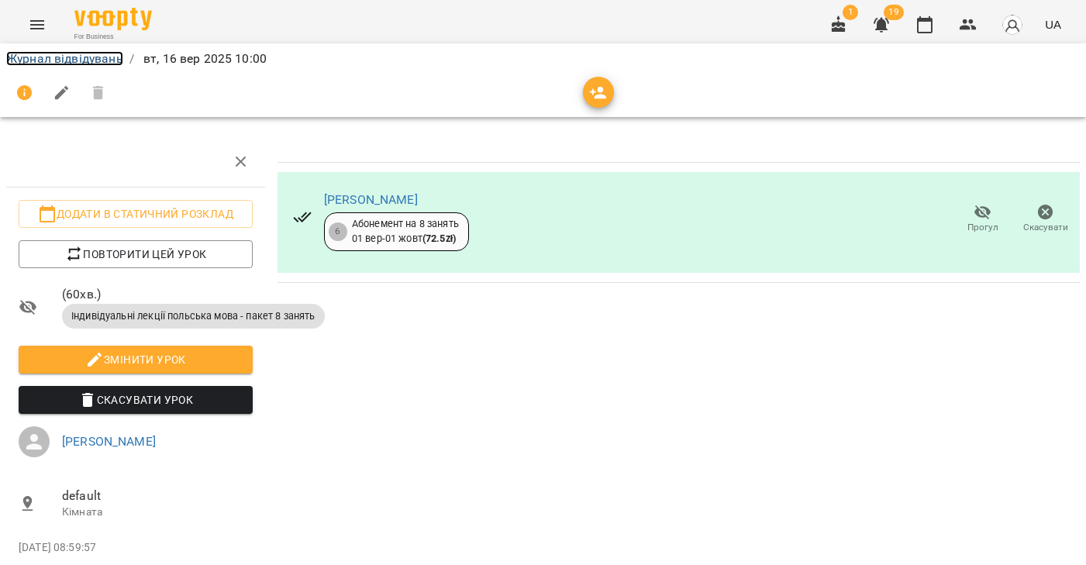
drag, startPoint x: 82, startPoint y: 57, endPoint x: 126, endPoint y: 66, distance: 44.2
click at [82, 57] on link "Журнал відвідувань" at bounding box center [64, 58] width 117 height 15
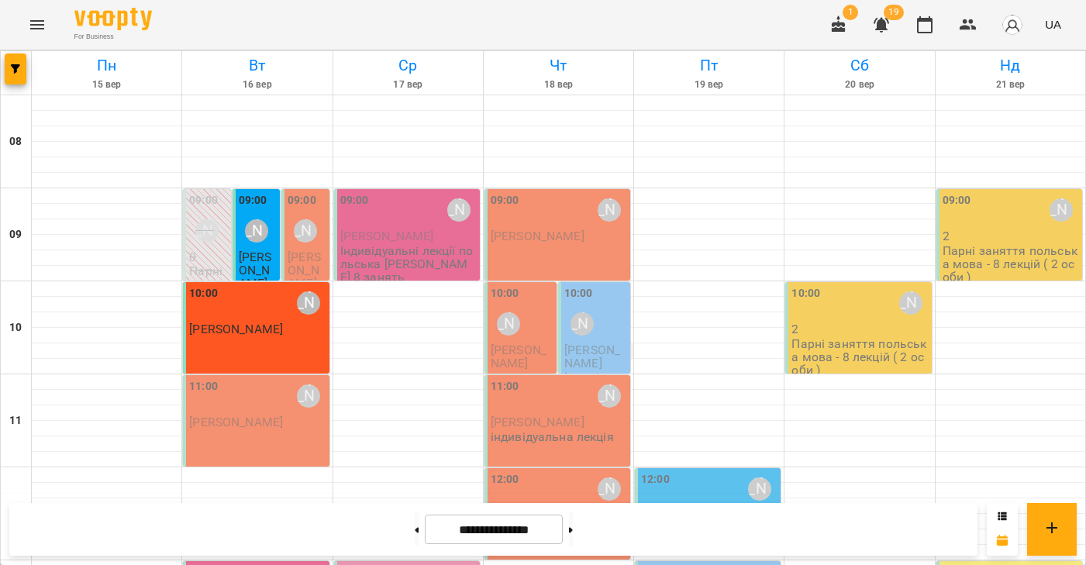
scroll to position [61, 0]
click at [305, 249] on span "Yelyzaveta Dodatko" at bounding box center [303, 270] width 33 height 42
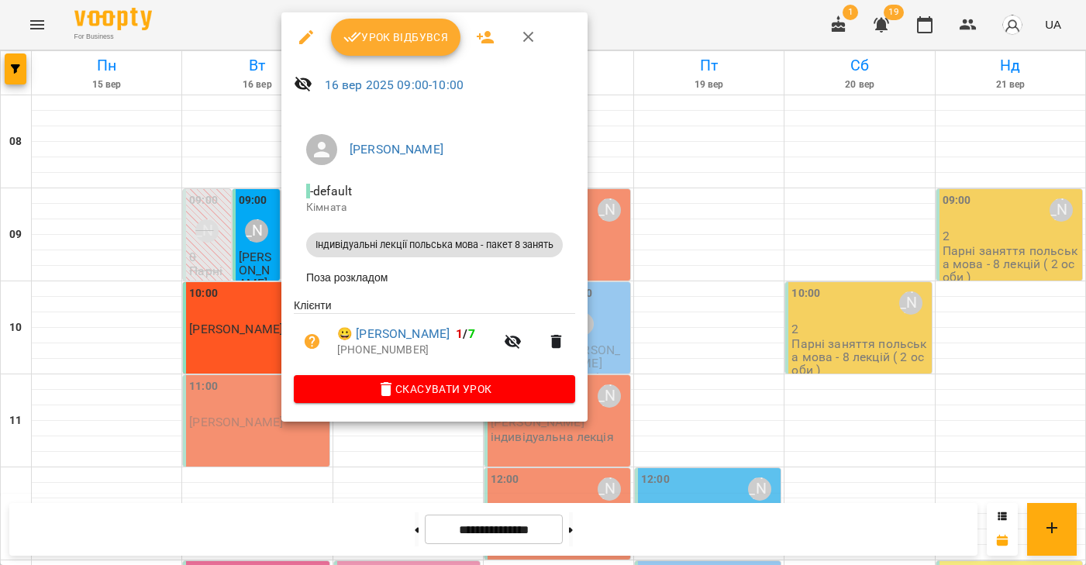
click at [404, 40] on span "Урок відбувся" at bounding box center [395, 37] width 105 height 19
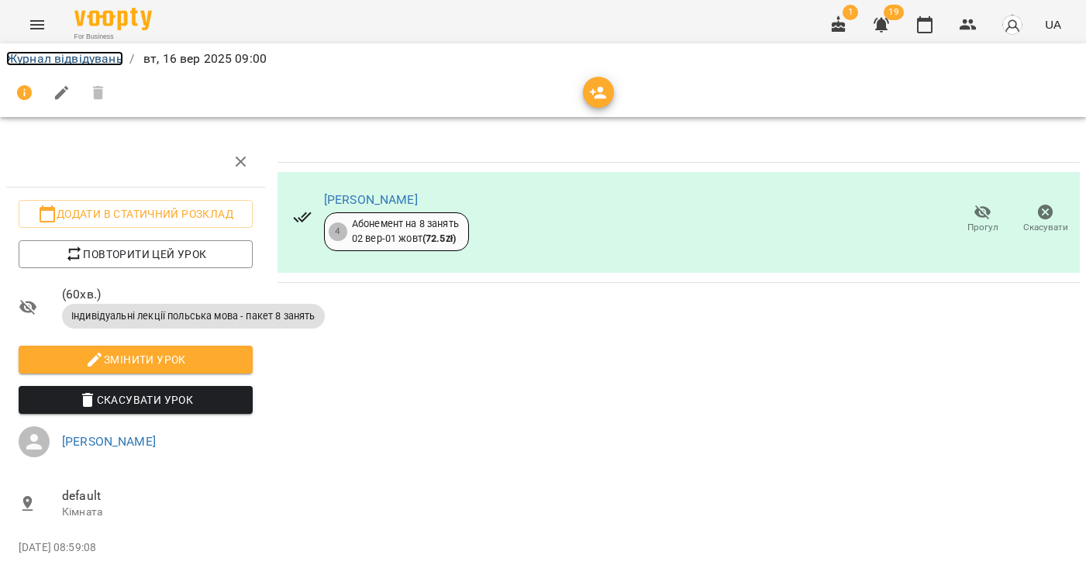
click at [76, 61] on link "Журнал відвідувань" at bounding box center [64, 58] width 117 height 15
